Goal: Task Accomplishment & Management: Use online tool/utility

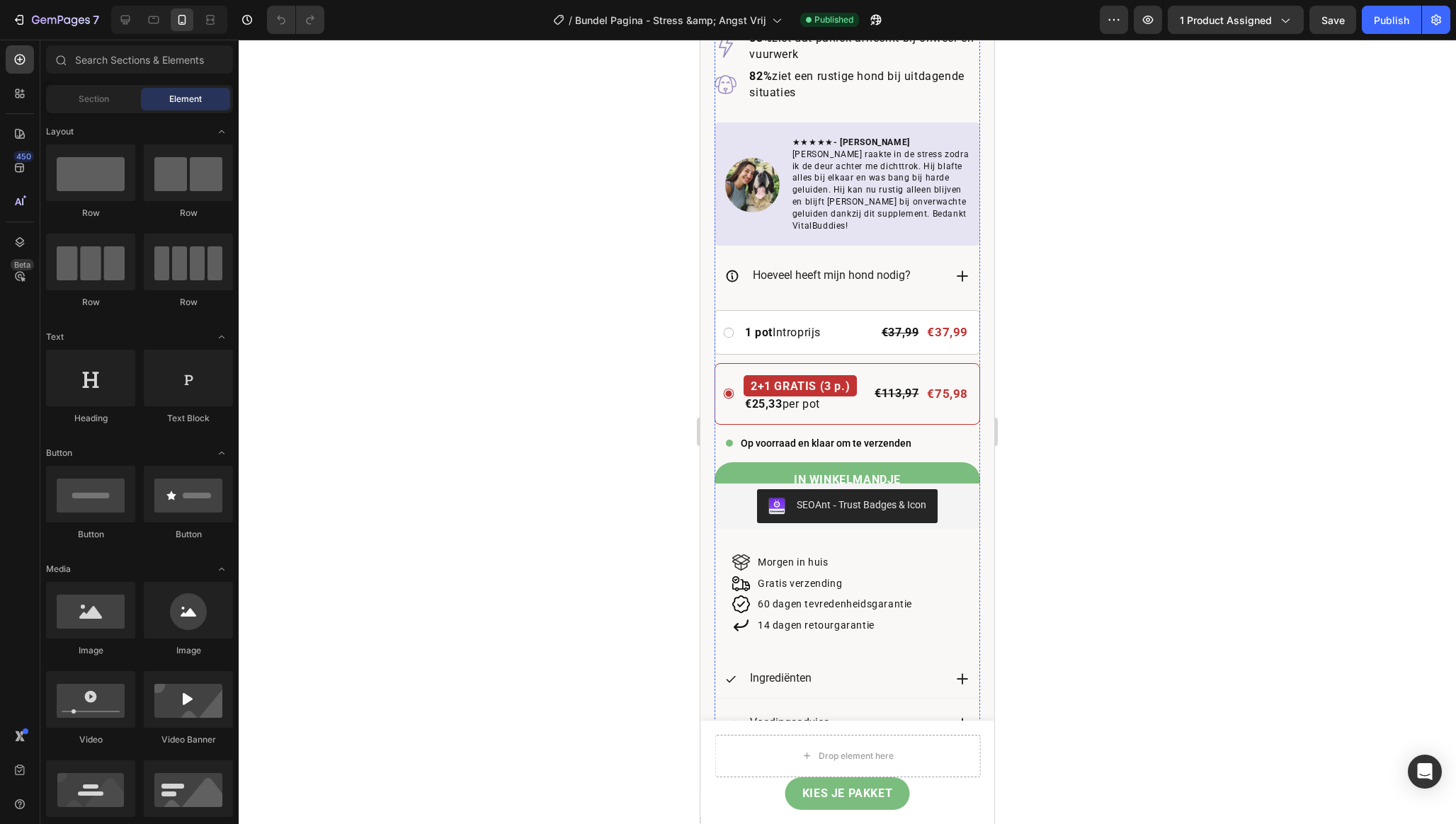
scroll to position [735, 0]
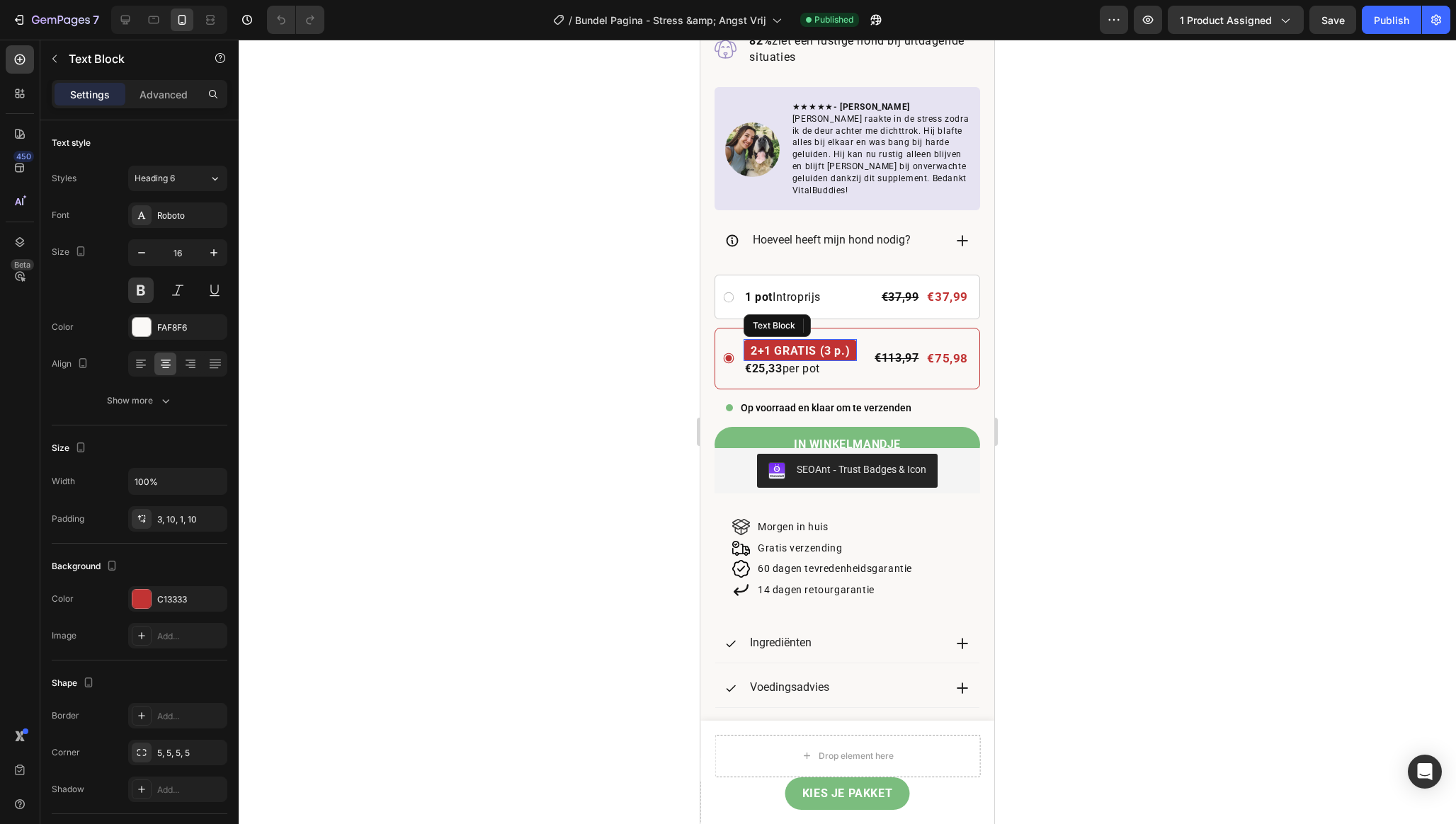
click at [834, 342] on p "2+1 GRATIS (3 p.)" at bounding box center [800, 351] width 100 height 18
click at [143, 255] on icon "button" at bounding box center [142, 252] width 14 height 14
type input "15"
click at [829, 342] on p "2+1 GRATIS (3 p.)" at bounding box center [796, 350] width 92 height 17
click at [837, 342] on p "2+1 GRATIS (3 p.)" at bounding box center [796, 350] width 92 height 17
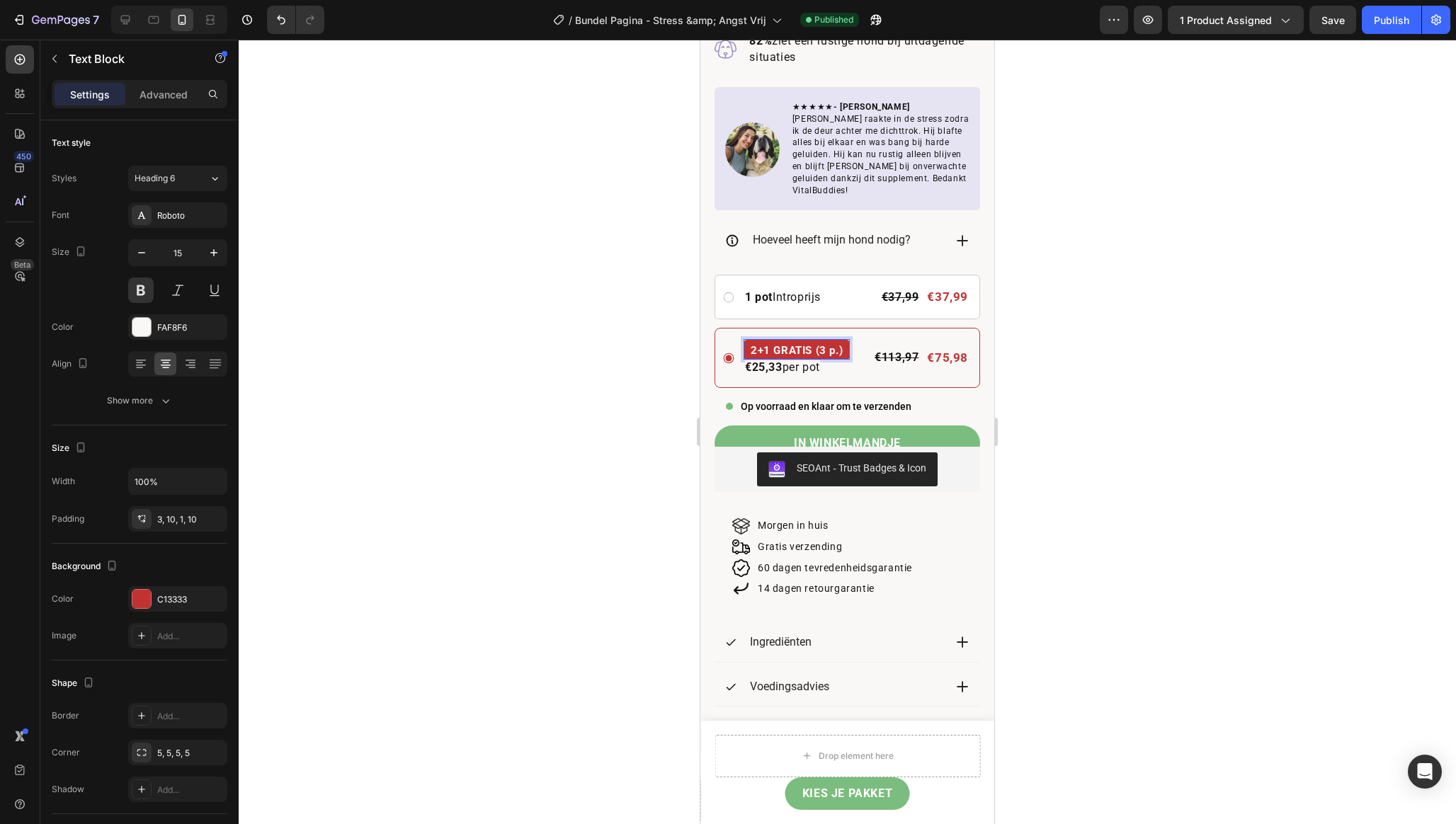
click at [844, 340] on div "2+1 GRATIS (3 p.)" at bounding box center [796, 350] width 106 height 20
click at [627, 381] on div at bounding box center [847, 431] width 1217 height 784
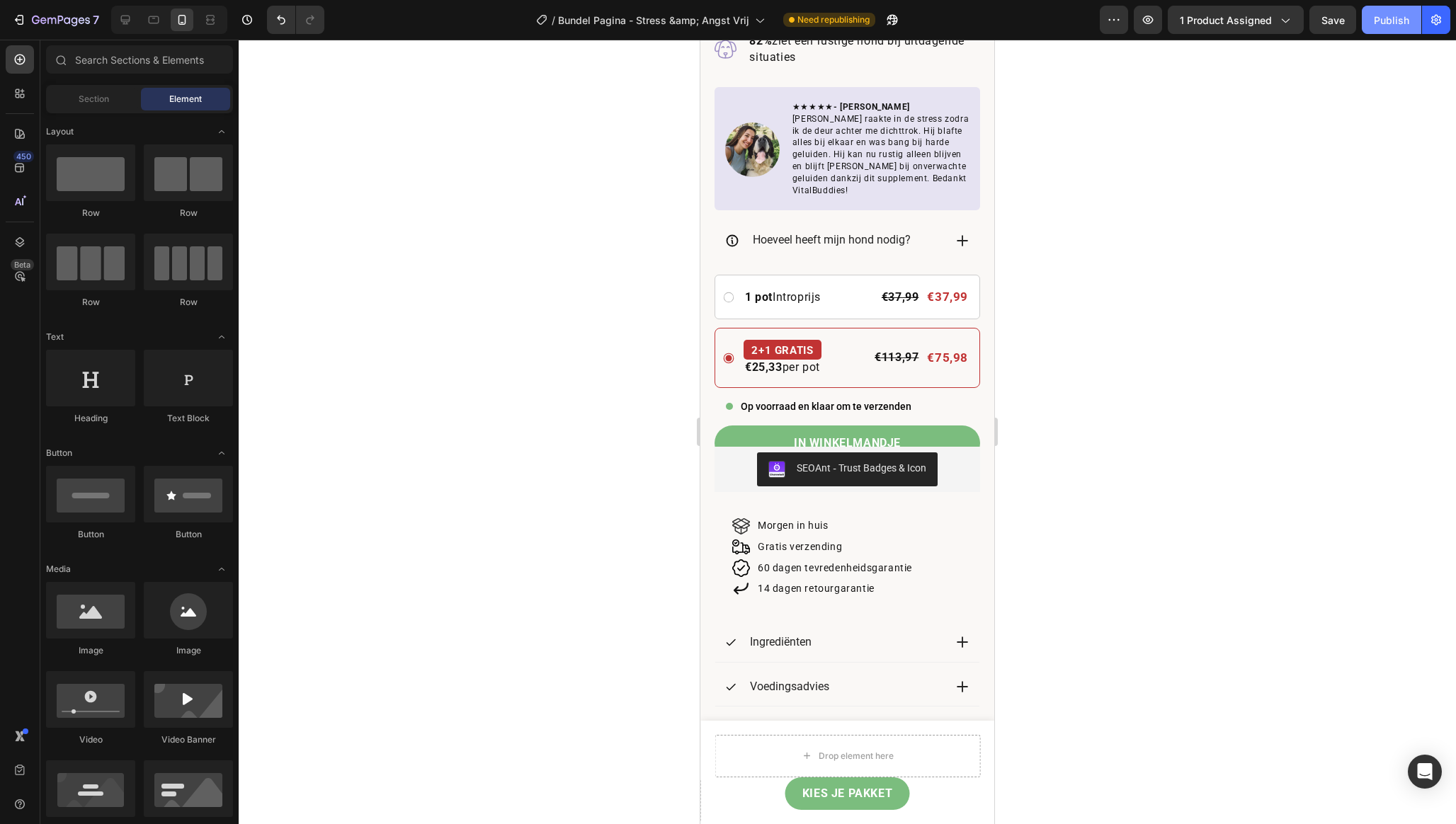
click at [1385, 29] on button "Publish" at bounding box center [1392, 19] width 60 height 28
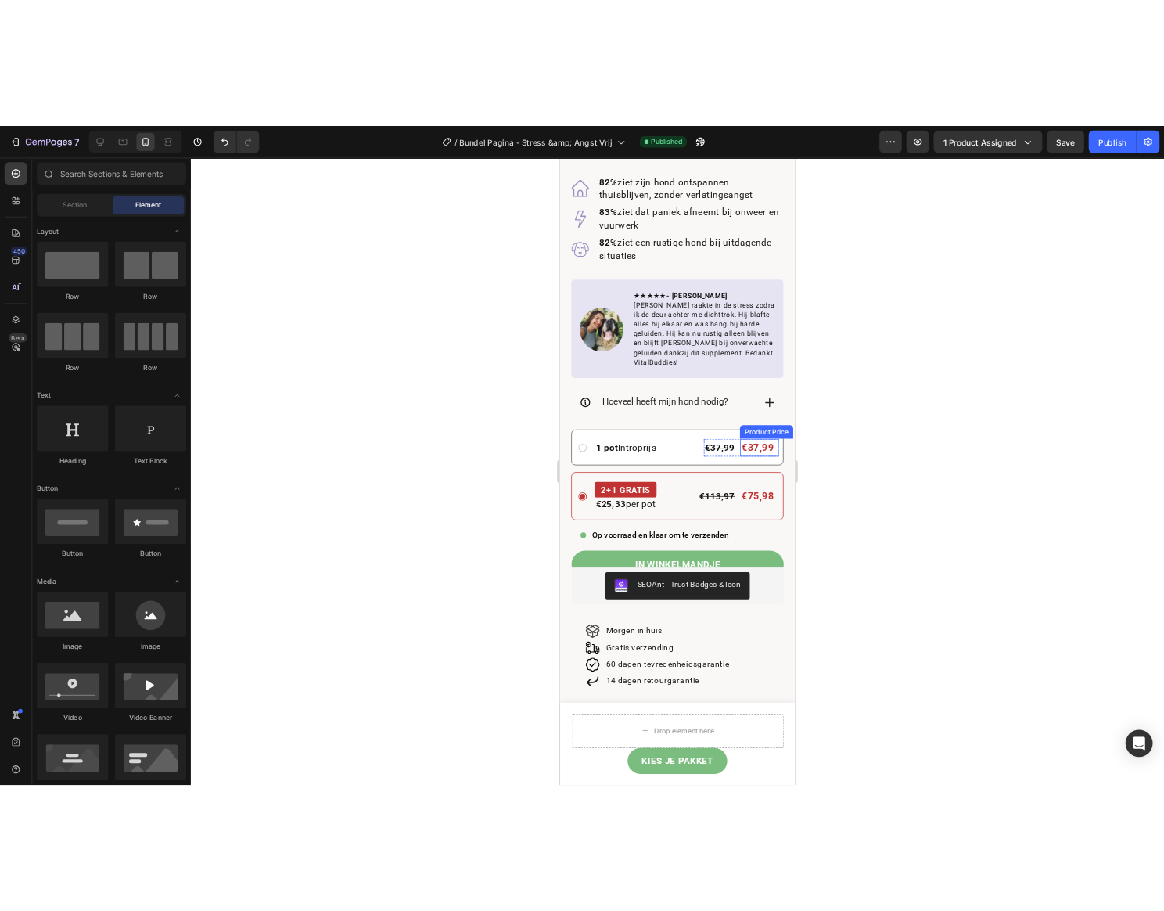
scroll to position [836, 0]
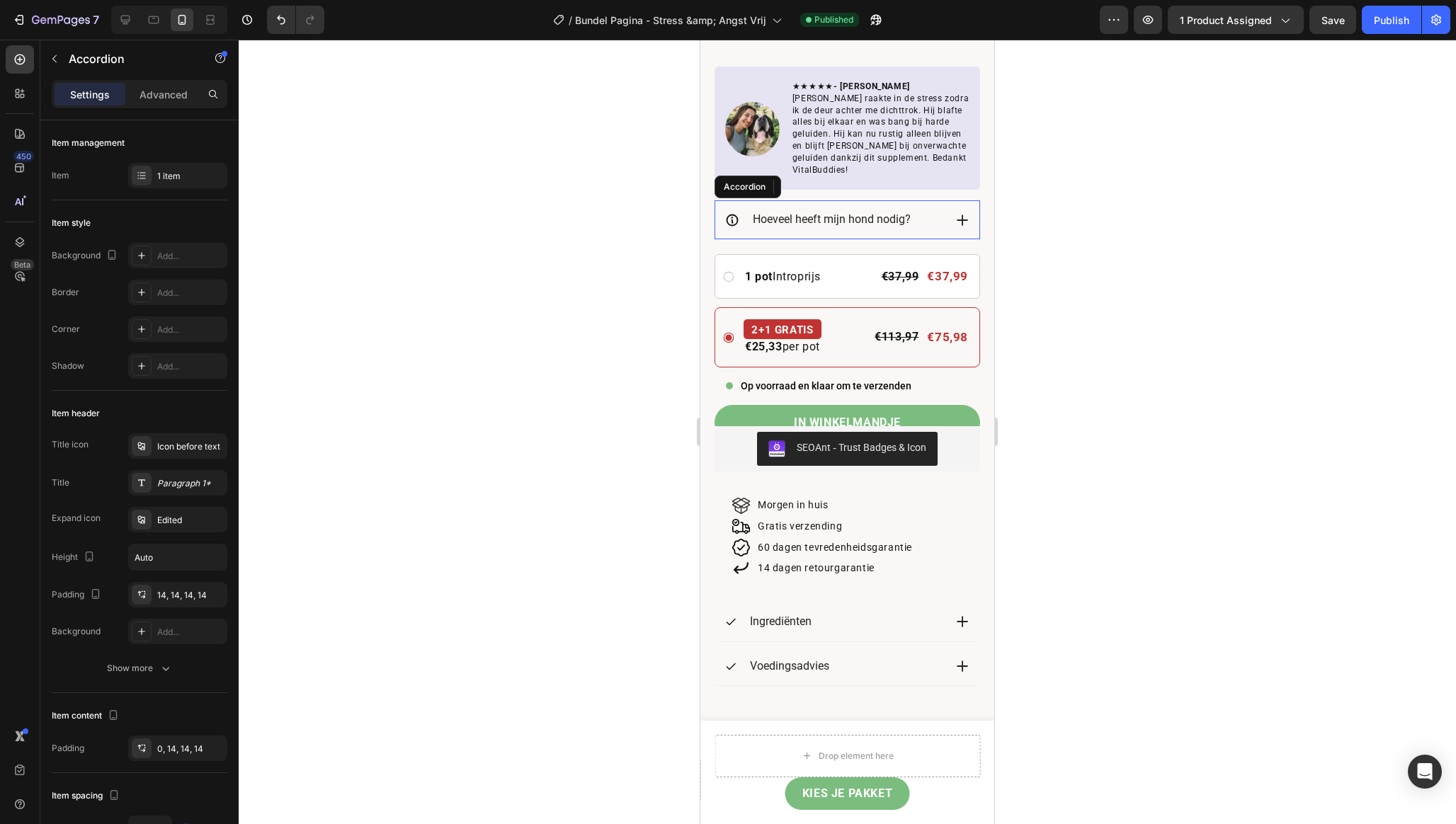
click at [719, 213] on div "Hoeveel heeft mijn hond nodig?" at bounding box center [847, 219] width 264 height 39
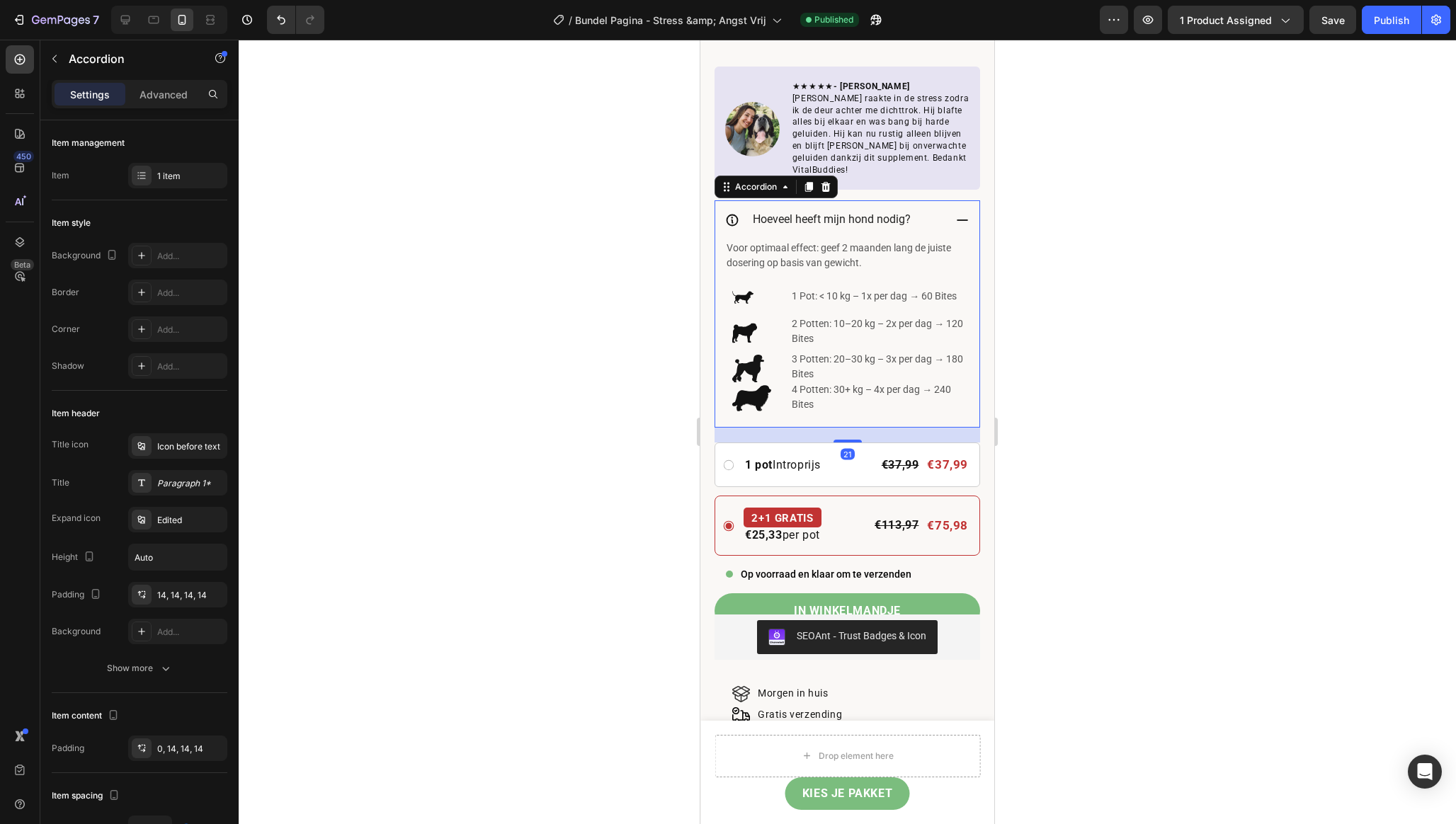
click at [720, 213] on div "Hoeveel heeft mijn hond nodig?" at bounding box center [847, 219] width 264 height 39
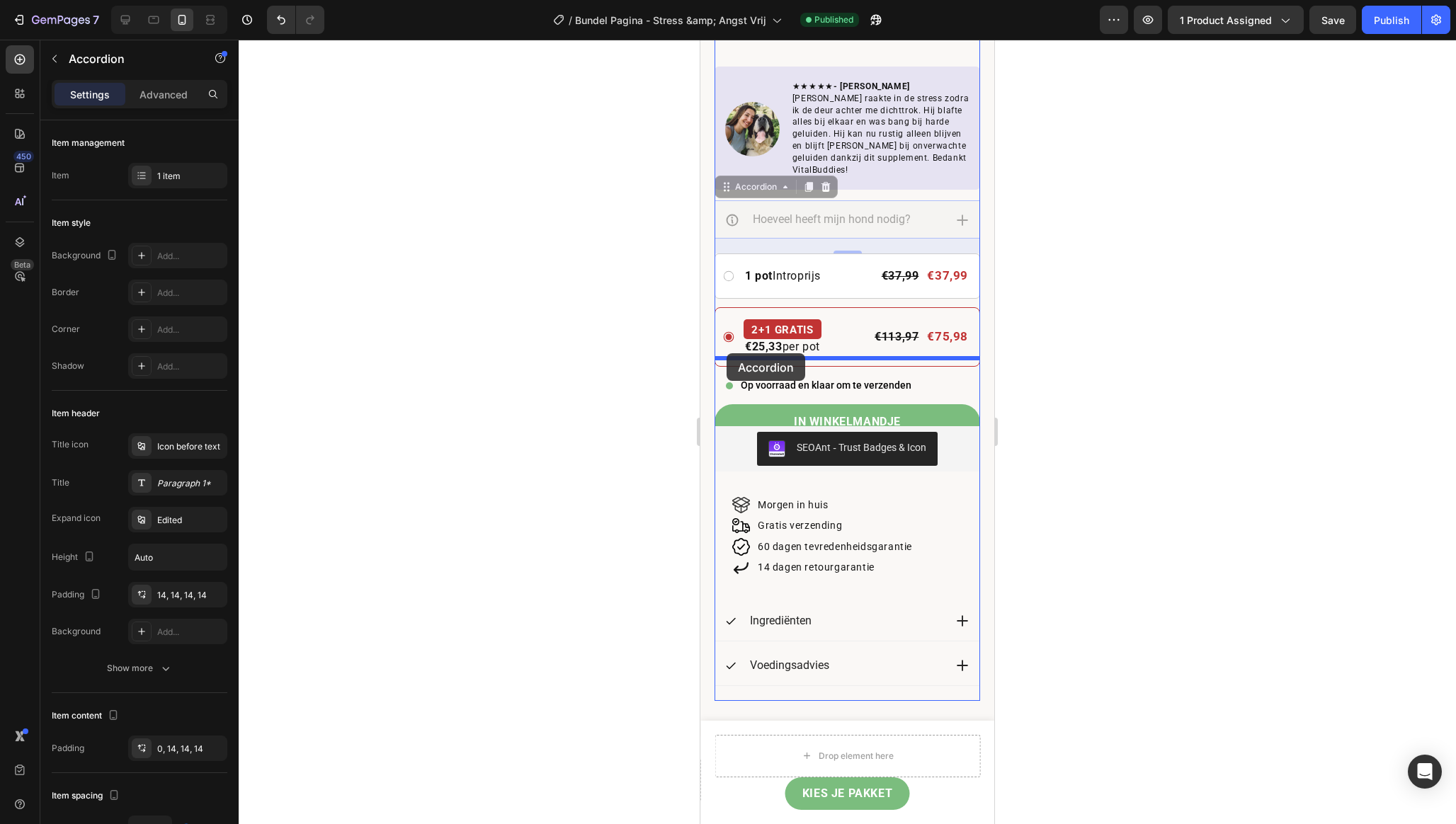
drag, startPoint x: 727, startPoint y: 171, endPoint x: 727, endPoint y: 353, distance: 182.0
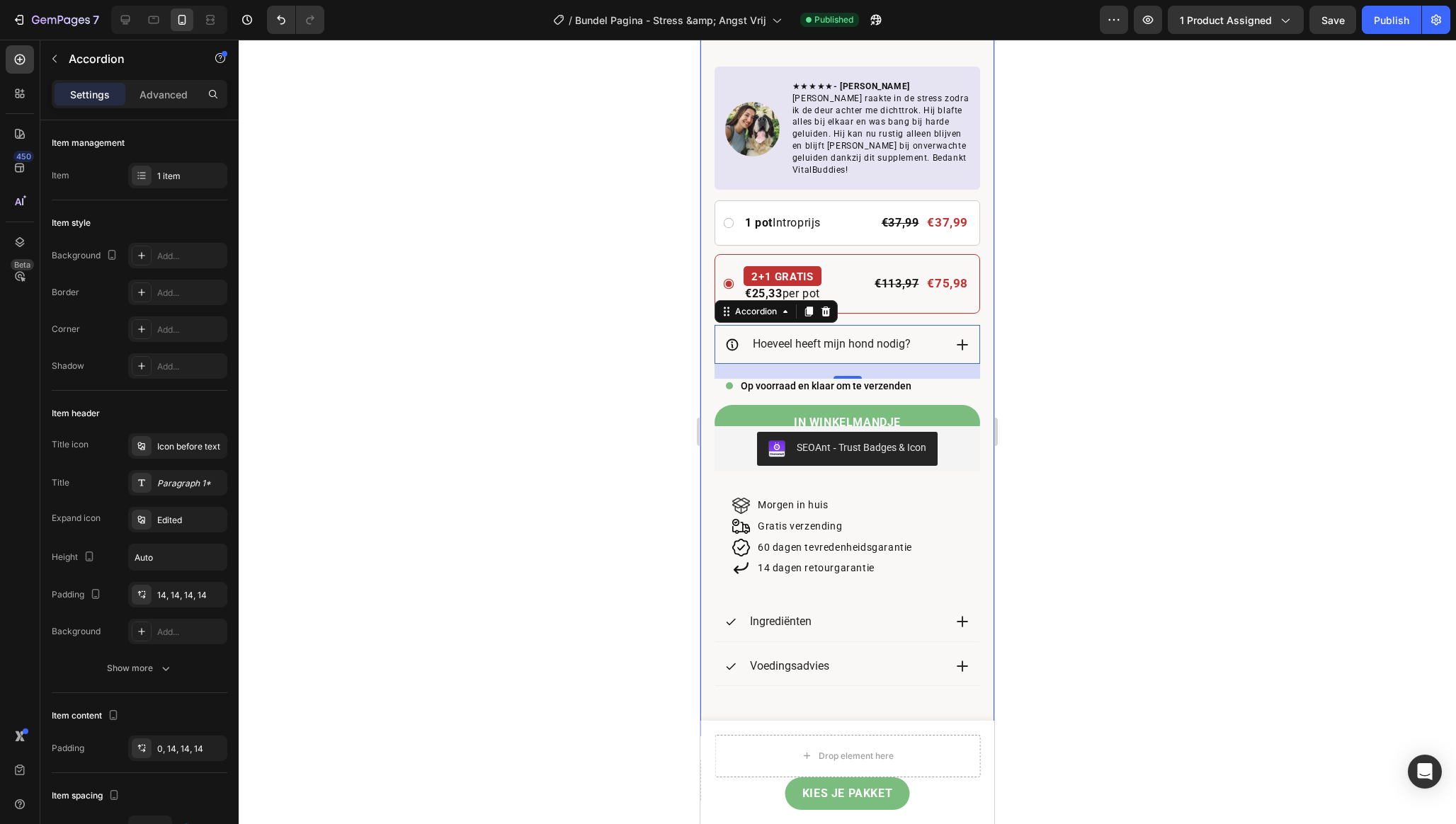
click at [623, 309] on div at bounding box center [847, 431] width 1217 height 784
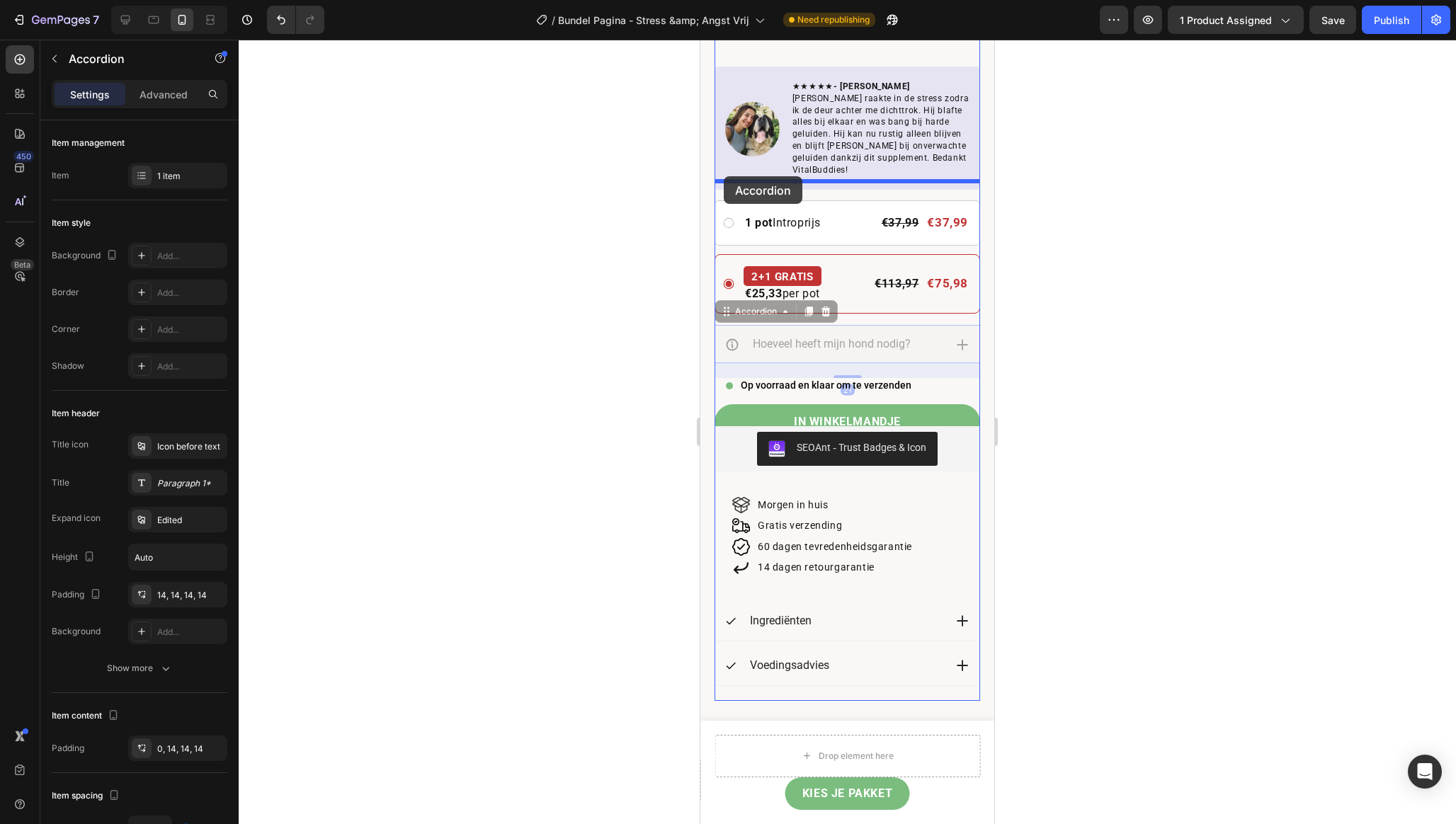
drag, startPoint x: 732, startPoint y: 325, endPoint x: 724, endPoint y: 176, distance: 149.2
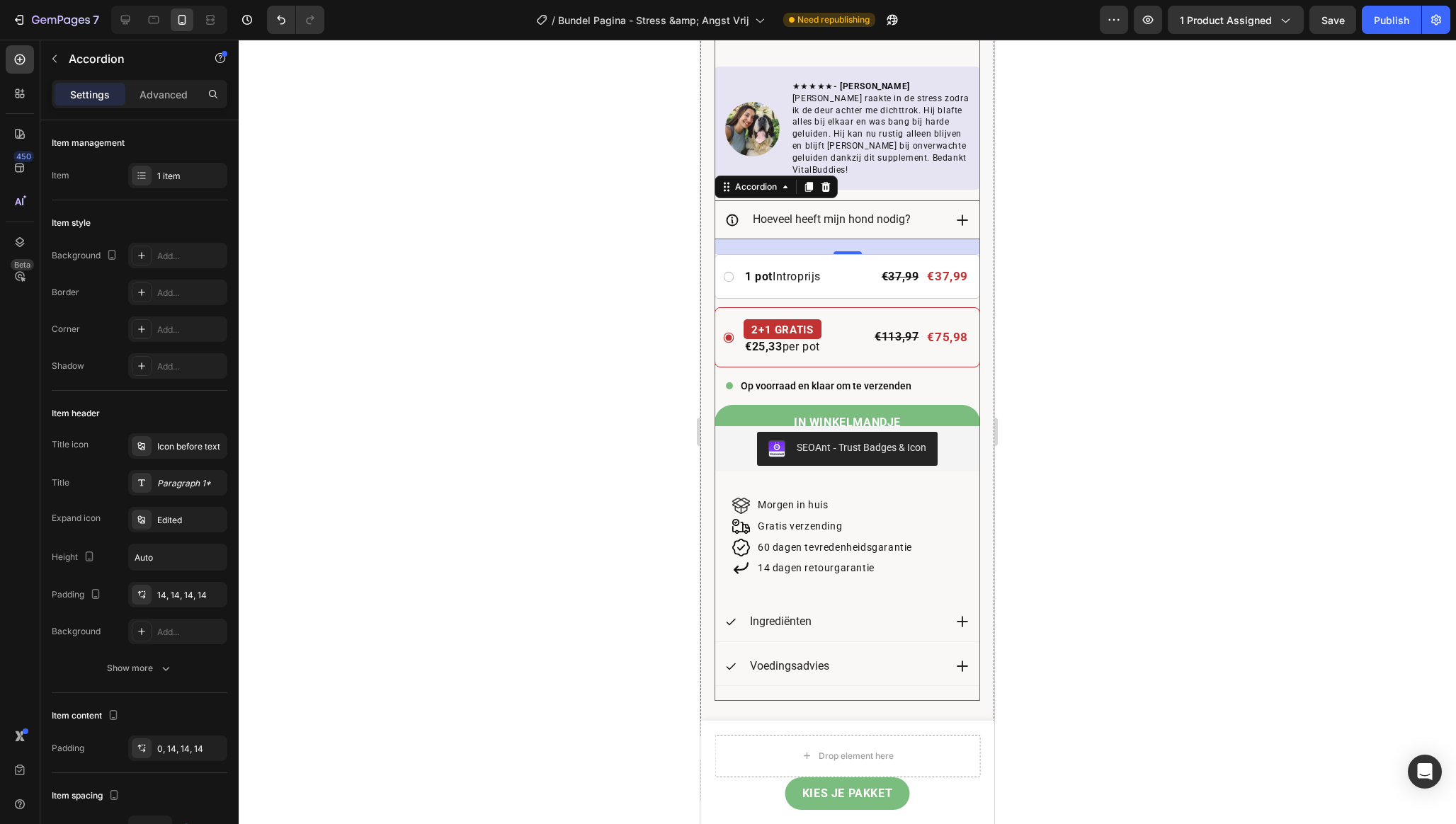
click at [581, 317] on div at bounding box center [847, 431] width 1217 height 784
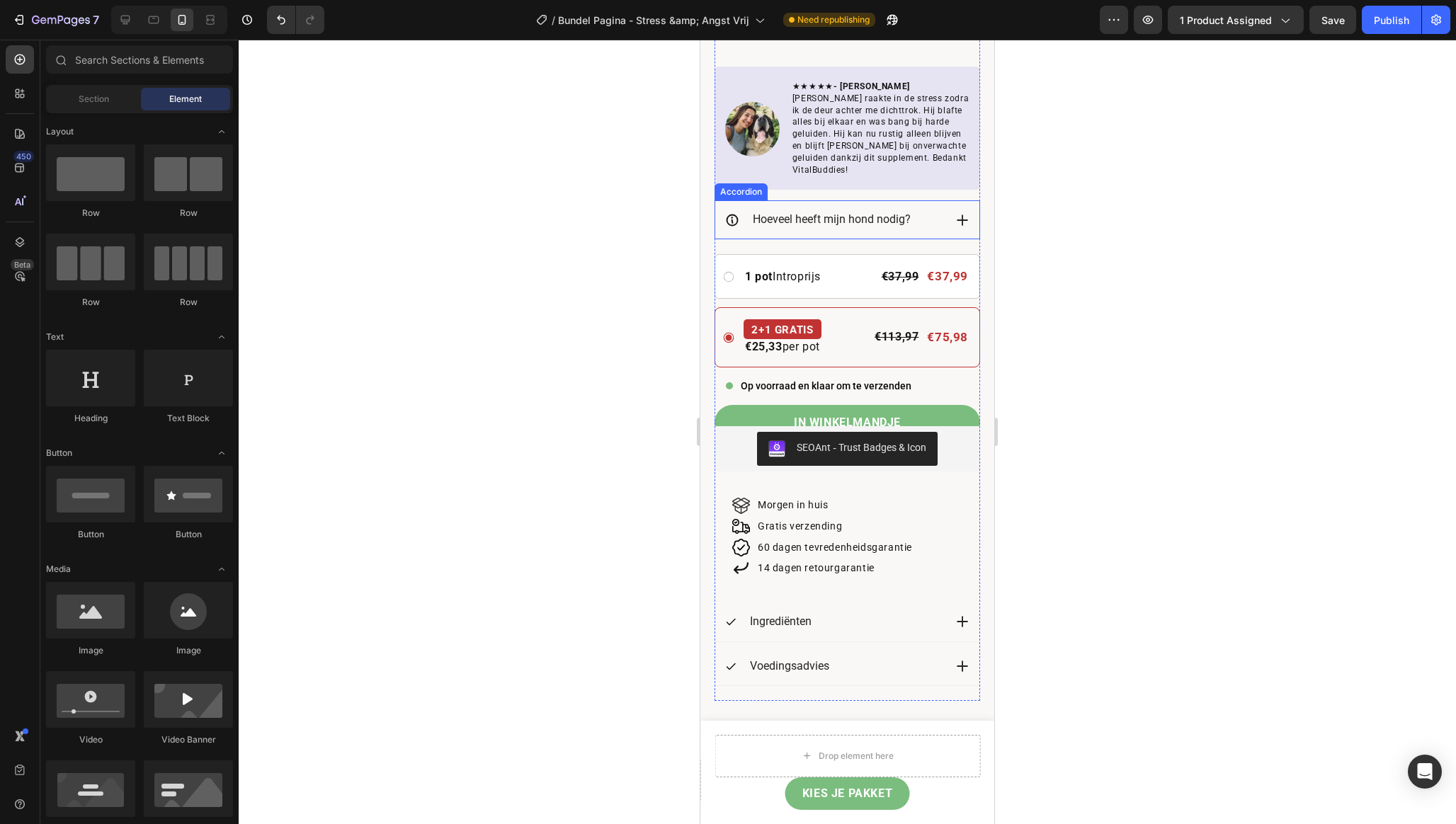
click at [818, 213] on p "Hoeveel heeft mijn hond nodig?" at bounding box center [832, 220] width 157 height 14
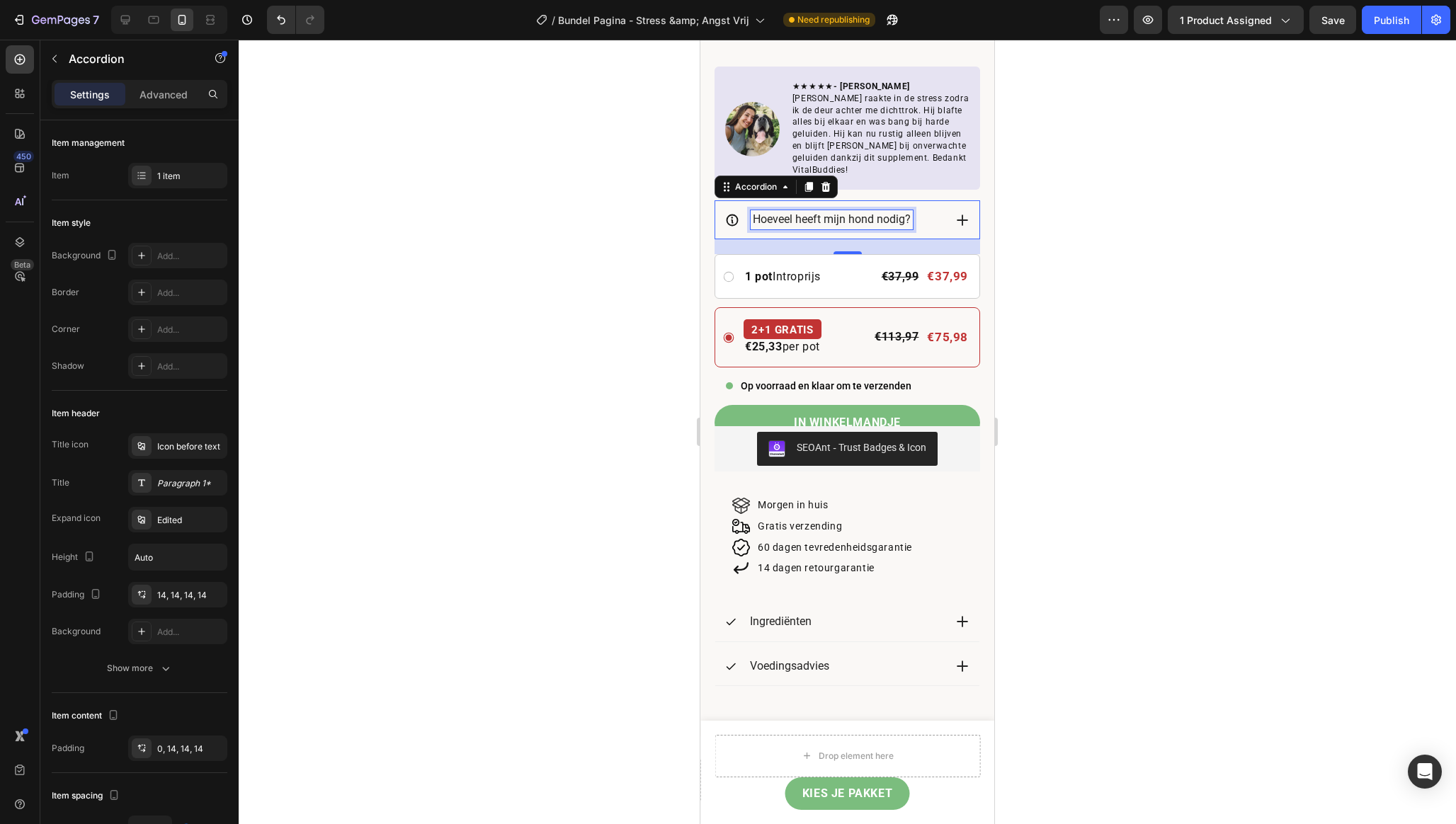
click at [817, 213] on p "Hoeveel heeft mijn hond nodig?" at bounding box center [832, 220] width 157 height 14
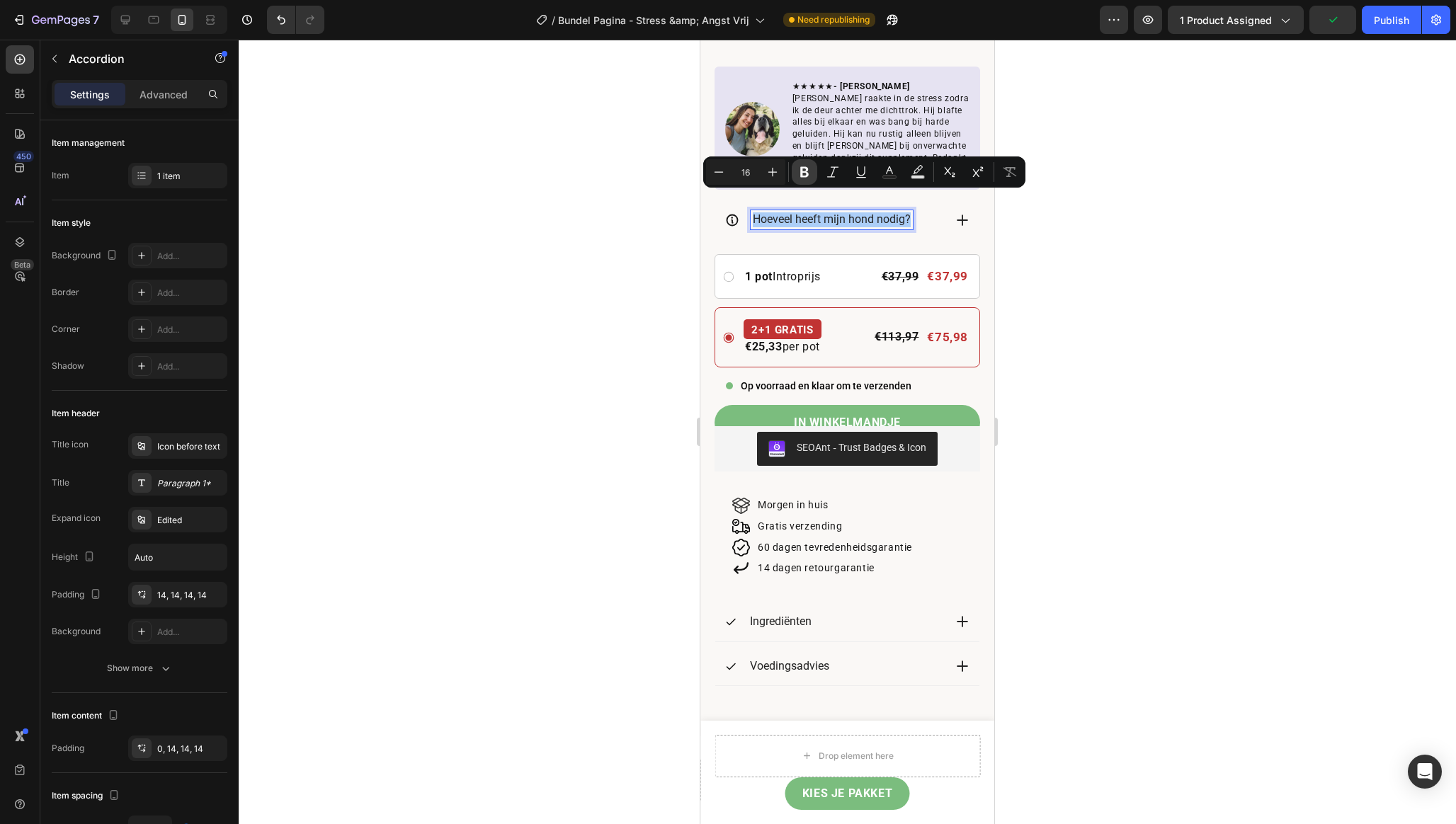
click at [804, 175] on icon "Editor contextual toolbar" at bounding box center [804, 173] width 8 height 11
click at [603, 291] on div at bounding box center [847, 431] width 1217 height 784
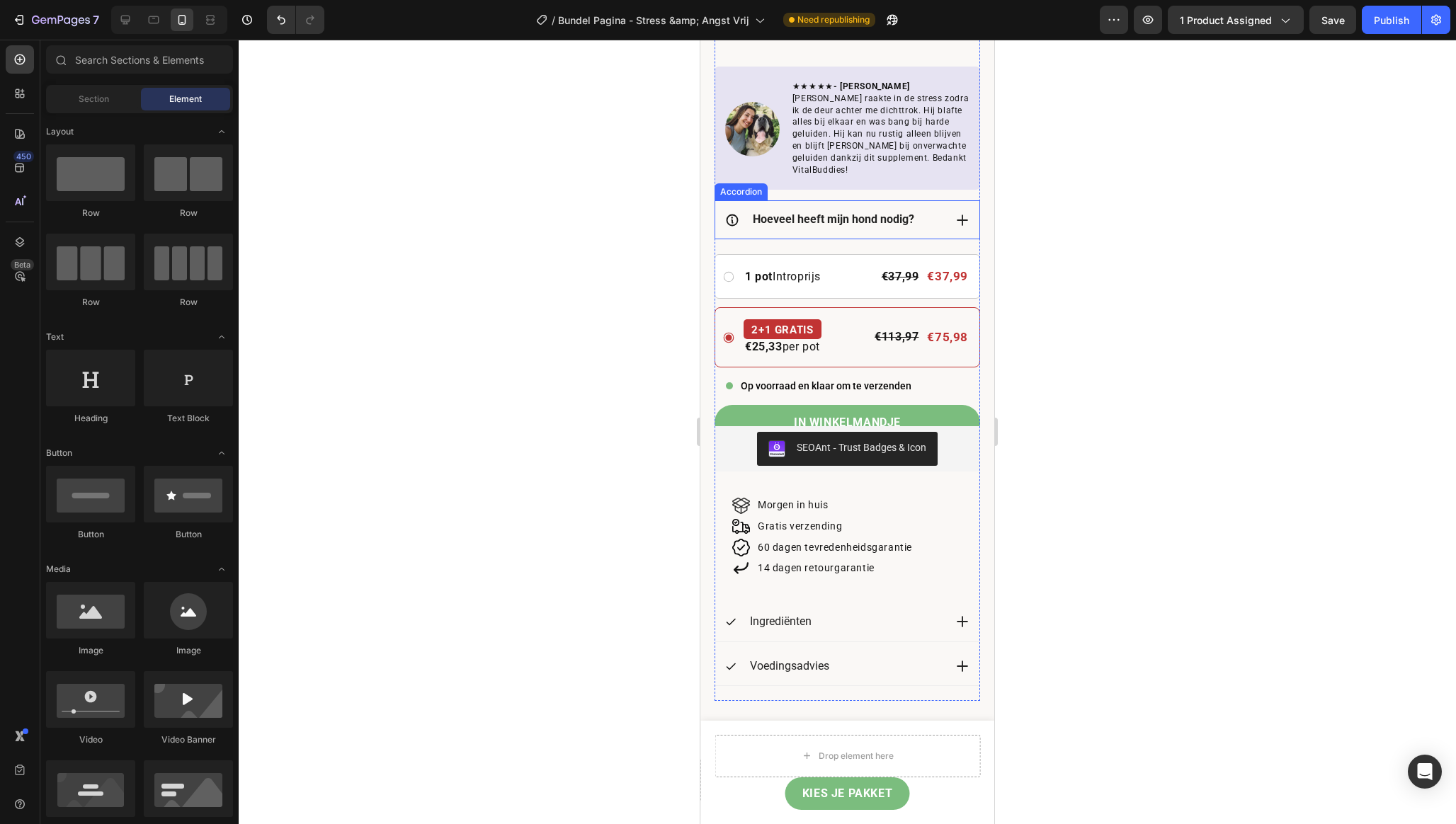
click at [792, 213] on strong "Hoeveel heeft mijn hond nodig?" at bounding box center [833, 219] width 161 height 14
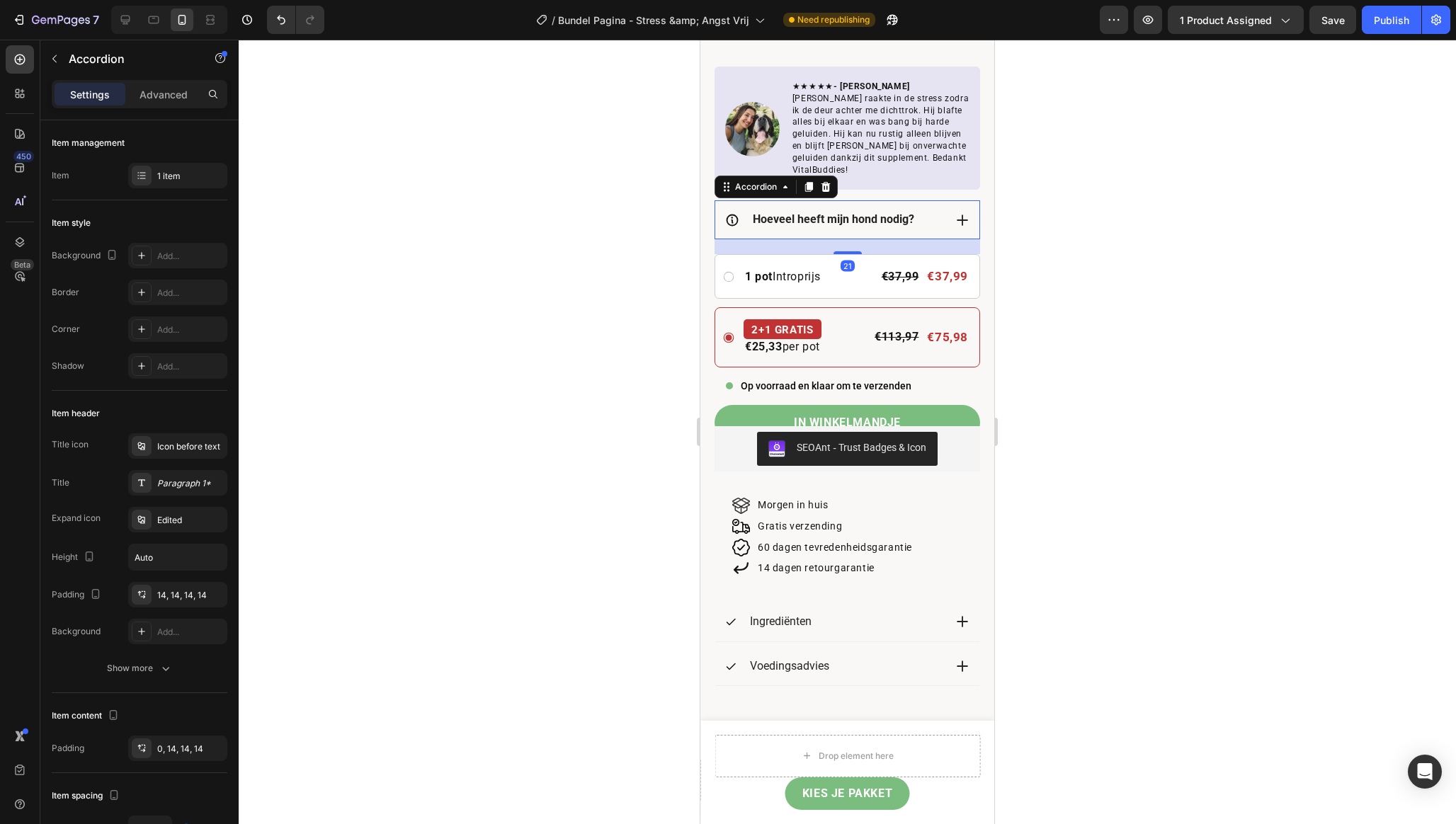
click at [792, 213] on strong "Hoeveel heeft mijn hond nodig?" at bounding box center [833, 219] width 161 height 14
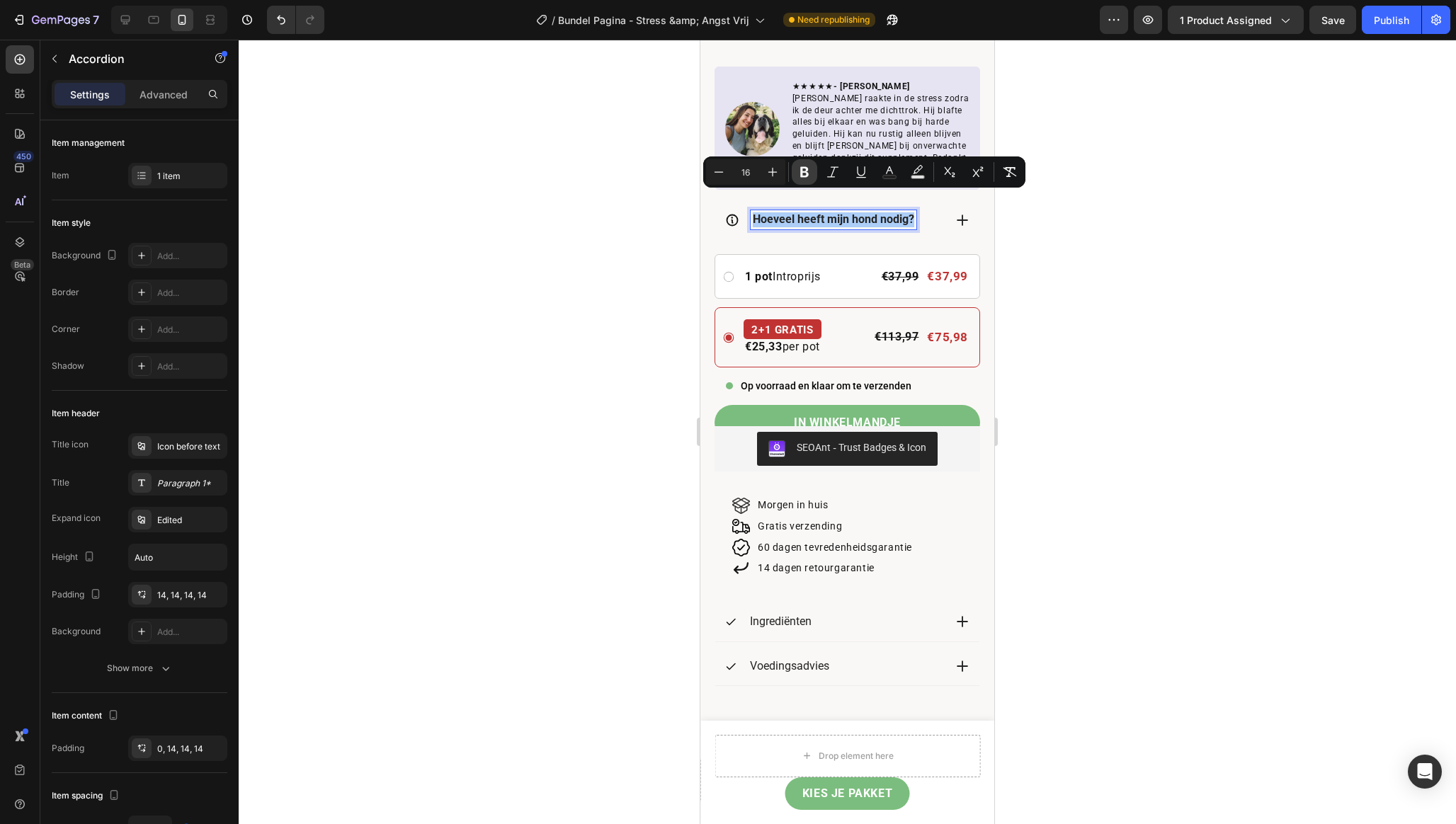
click at [804, 172] on icon "Editor contextual toolbar" at bounding box center [804, 173] width 8 height 11
click at [568, 214] on div at bounding box center [847, 431] width 1217 height 784
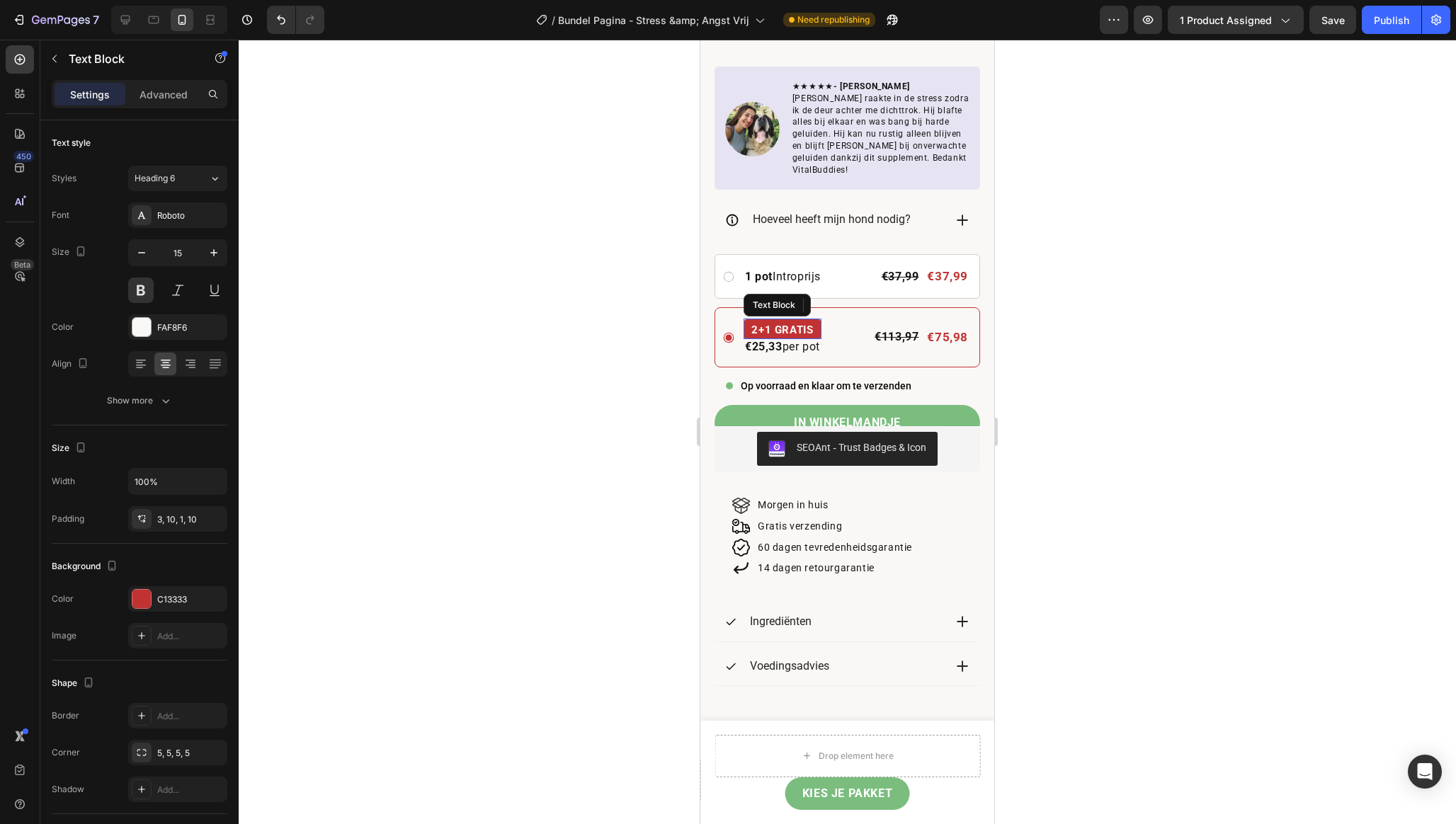
click at [792, 321] on p "2+1 GRATIS" at bounding box center [782, 329] width 63 height 17
click at [797, 321] on p "2+1 GRATIS" at bounding box center [782, 329] width 63 height 17
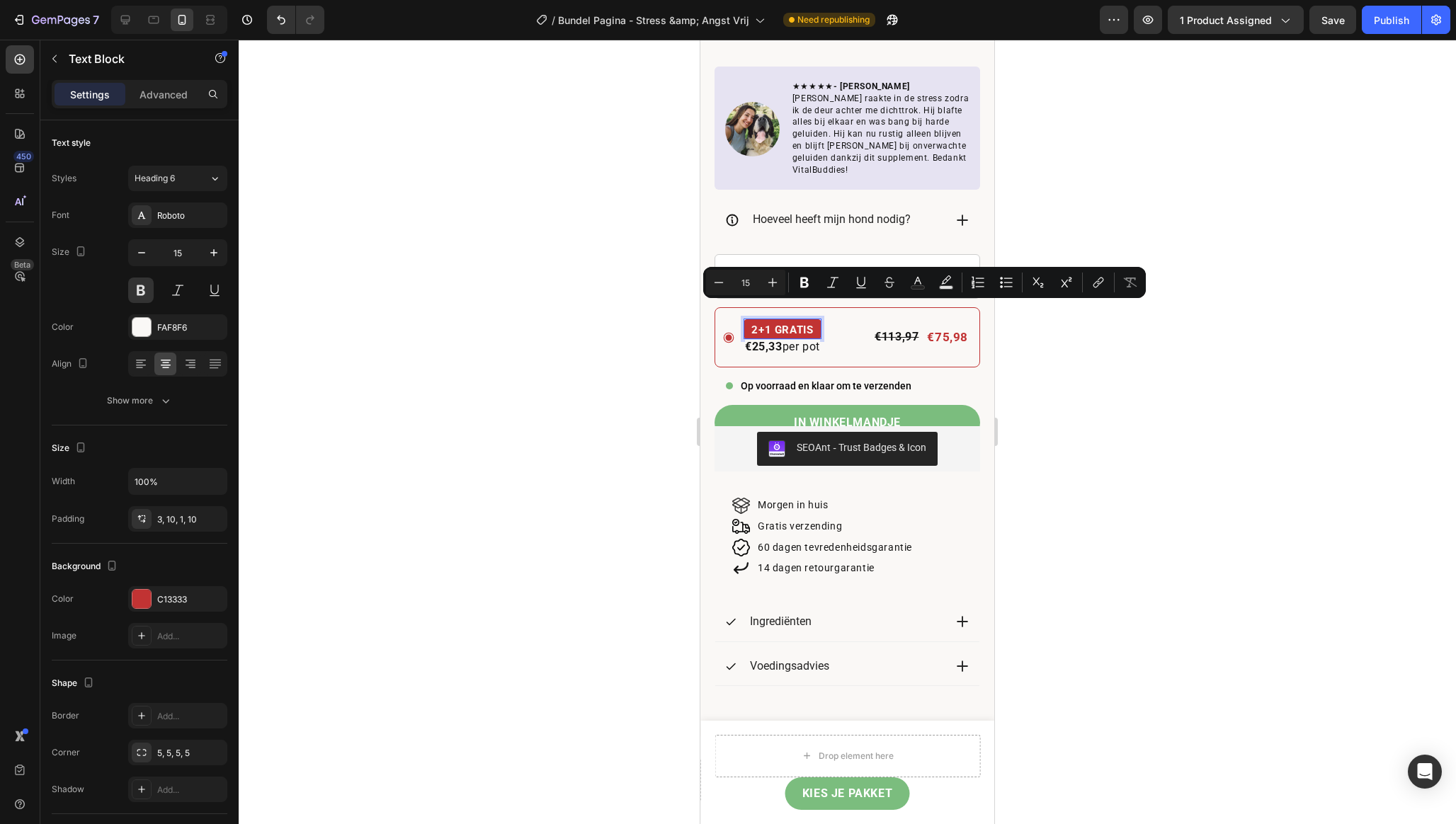
click at [814, 321] on p "2+1 GRATIS" at bounding box center [782, 329] width 63 height 17
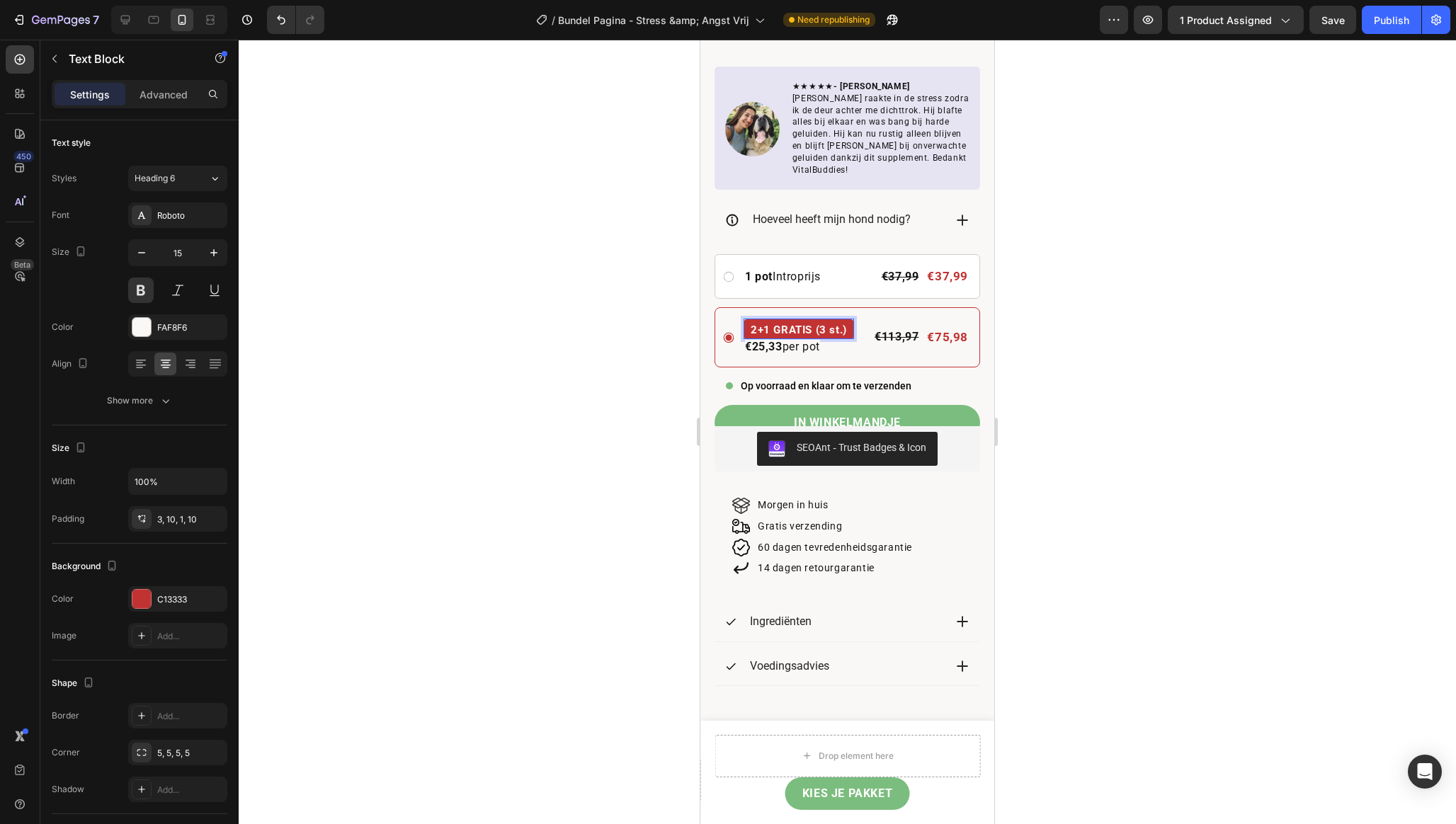
click at [644, 340] on div at bounding box center [847, 431] width 1217 height 784
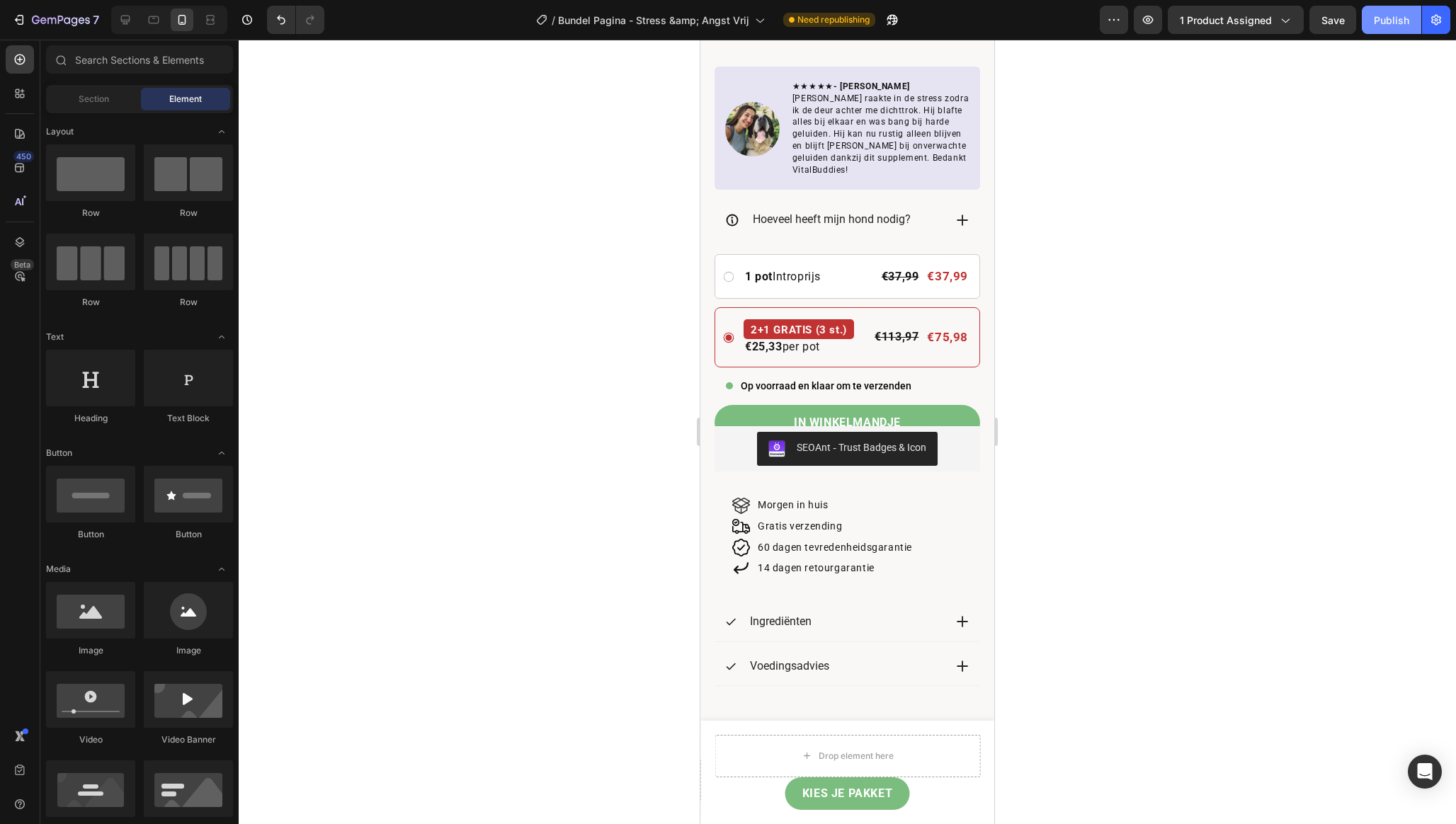
click at [1385, 22] on div "Publish" at bounding box center [1391, 20] width 35 height 14
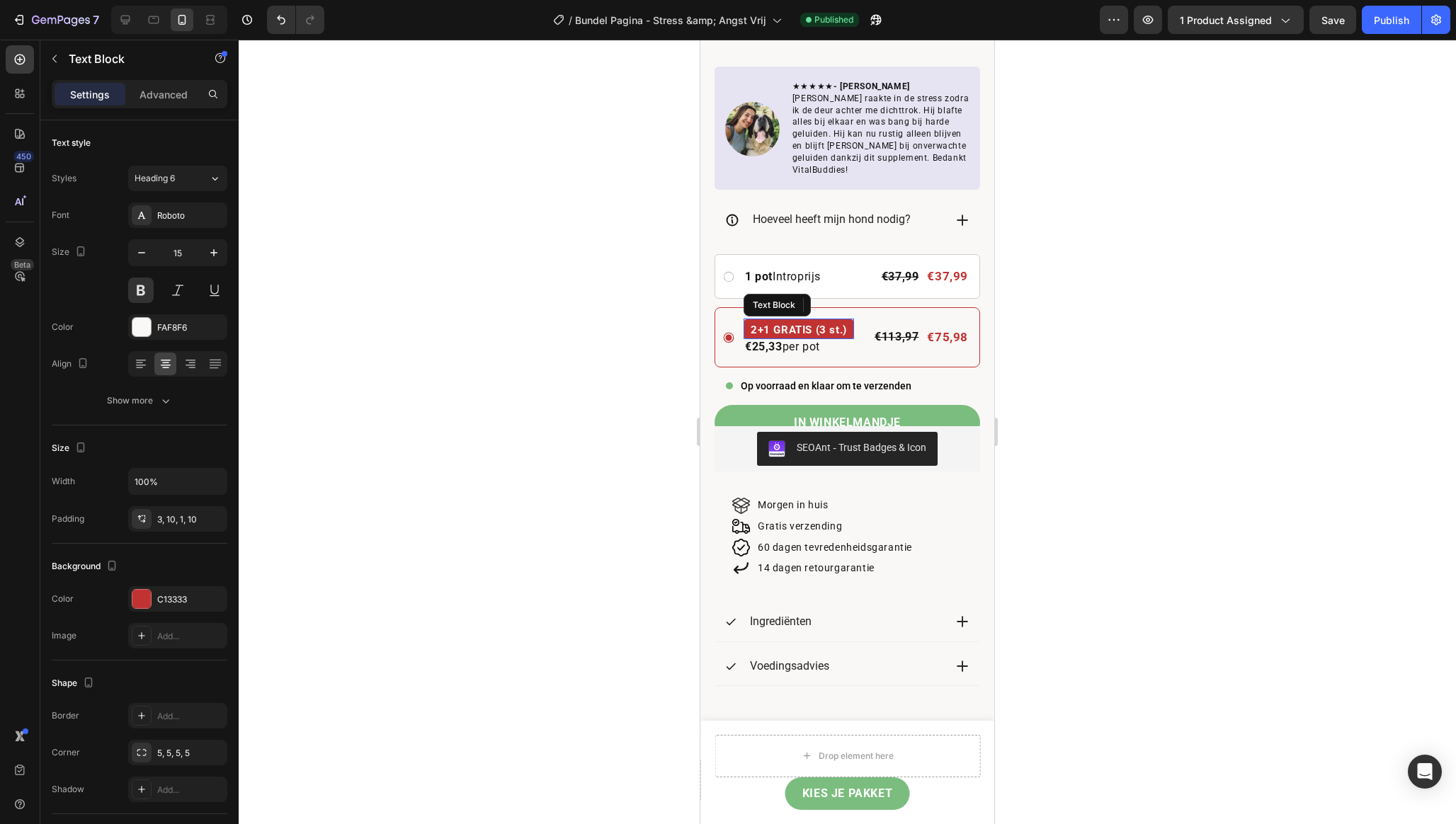
click at [802, 321] on p "2+1 GRATIS (3 st.)" at bounding box center [798, 329] width 96 height 17
click at [823, 321] on p "2+1 GRATIS (3 st.)" at bounding box center [798, 329] width 96 height 17
click at [839, 321] on p "2+1 GRATIS (3 st.)" at bounding box center [798, 329] width 96 height 17
click at [1390, 20] on div "Publish" at bounding box center [1391, 20] width 35 height 14
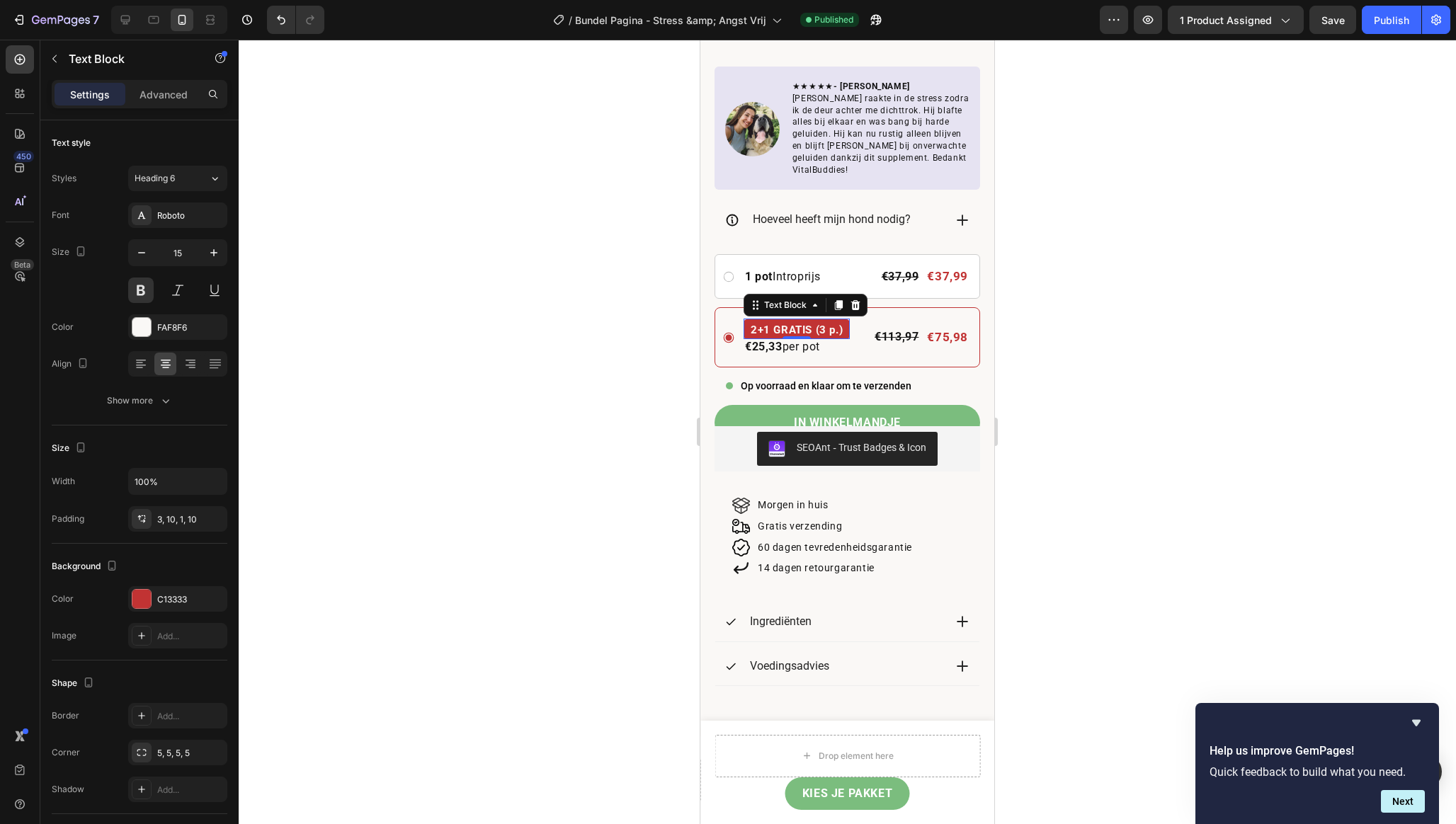
click at [3, 28] on div "7" at bounding box center [52, 19] width 106 height 28
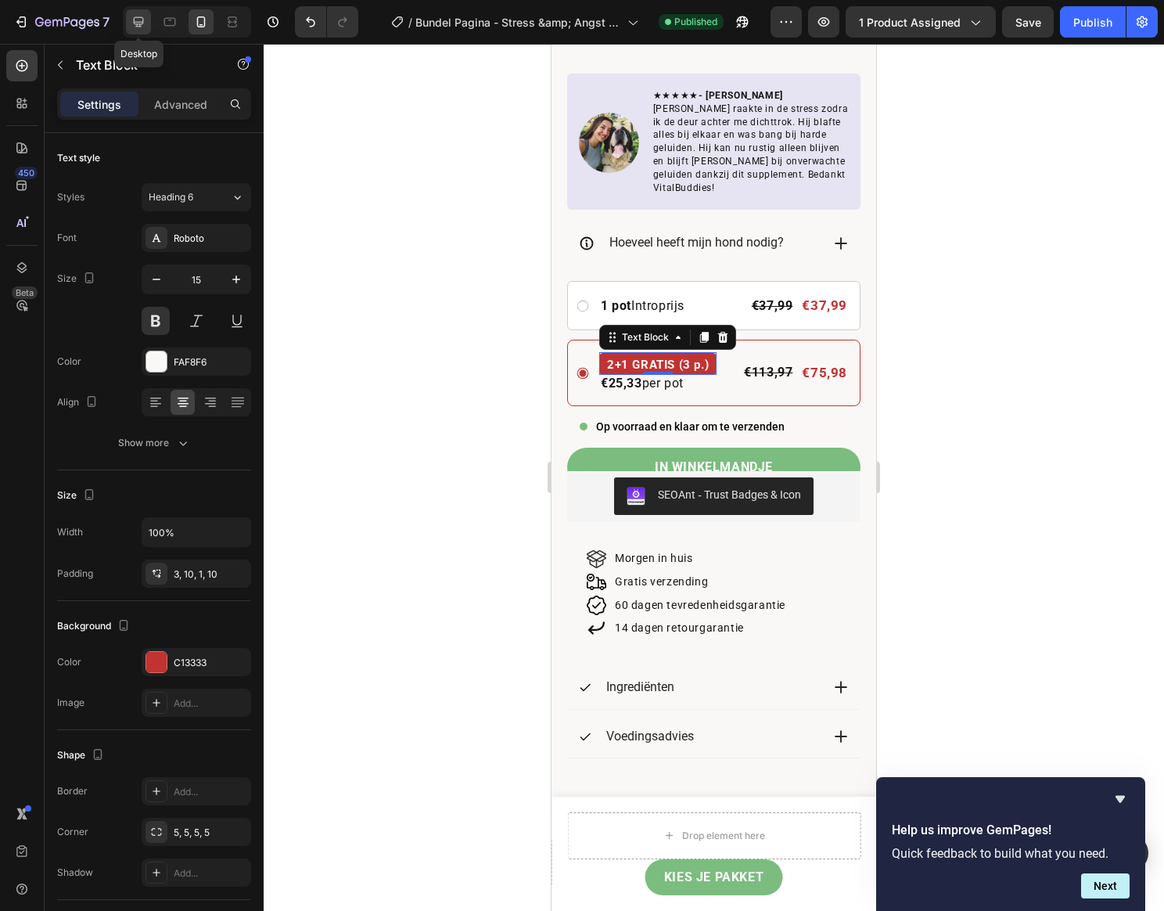
click at [141, 28] on icon at bounding box center [139, 22] width 16 height 16
type input "16"
